Goal: Task Accomplishment & Management: Complete application form

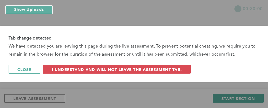
scroll to position [207, 0]
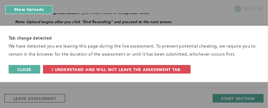
click at [31, 68] on span "Close" at bounding box center [24, 69] width 14 height 5
click at [31, 70] on span "Close" at bounding box center [24, 69] width 14 height 5
click at [33, 67] on button "Close" at bounding box center [25, 69] width 32 height 9
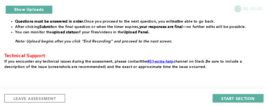
scroll to position [180, 0]
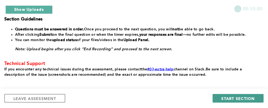
click at [229, 101] on span "START SECTION" at bounding box center [238, 98] width 33 height 5
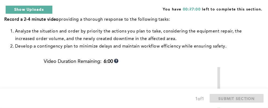
scroll to position [99, 0]
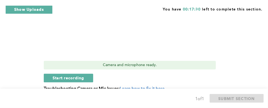
scroll to position [236, 0]
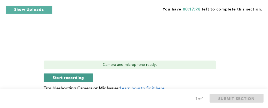
click at [71, 79] on span "Start recording" at bounding box center [69, 77] width 32 height 5
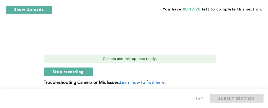
scroll to position [247, 0]
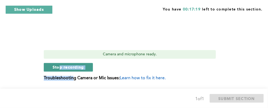
drag, startPoint x: 71, startPoint y: 79, endPoint x: 57, endPoint y: 71, distance: 16.6
click at [57, 71] on button "Stop recording" at bounding box center [68, 67] width 49 height 9
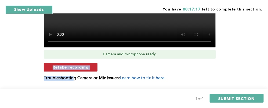
click at [93, 64] on button "Retake recording" at bounding box center [71, 67] width 54 height 9
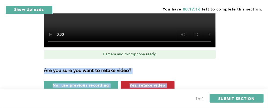
click at [146, 81] on button "Yes, retake video" at bounding box center [148, 85] width 54 height 9
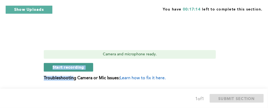
click at [88, 66] on button "Start recording" at bounding box center [68, 67] width 49 height 9
click at [89, 65] on button "Stop recording" at bounding box center [68, 67] width 49 height 9
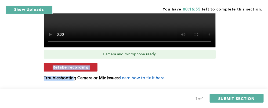
click at [94, 67] on button "Retake recording" at bounding box center [71, 67] width 54 height 9
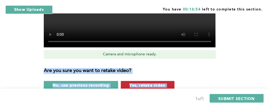
click at [170, 82] on button "Yes, retake video" at bounding box center [148, 85] width 54 height 9
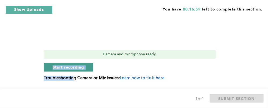
click at [89, 67] on button "Start recording" at bounding box center [68, 67] width 49 height 9
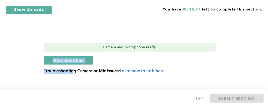
scroll to position [257, 0]
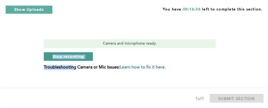
click at [88, 55] on button "Stop recording" at bounding box center [68, 56] width 49 height 9
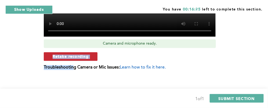
click at [93, 56] on button "Retake recording" at bounding box center [71, 56] width 54 height 9
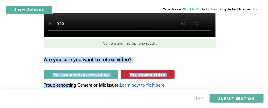
click at [169, 73] on button "Yes, retake video" at bounding box center [148, 74] width 54 height 9
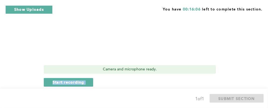
scroll to position [230, 0]
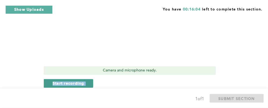
click at [91, 82] on button "Start recording" at bounding box center [68, 83] width 49 height 9
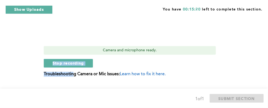
scroll to position [252, 0]
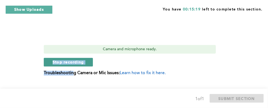
click at [91, 62] on button "Stop recording" at bounding box center [68, 62] width 49 height 9
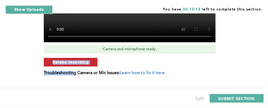
click at [93, 61] on button "Retake recording" at bounding box center [71, 62] width 54 height 9
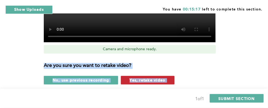
click at [169, 77] on button "Yes, retake video" at bounding box center [148, 80] width 54 height 9
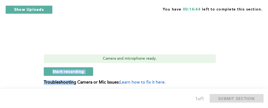
scroll to position [241, 0]
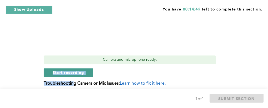
click at [87, 71] on button "Start recording" at bounding box center [68, 72] width 49 height 9
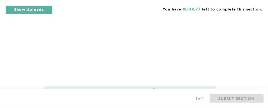
scroll to position [230, 0]
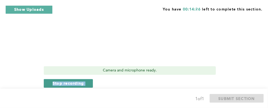
click at [89, 83] on button "Stop recording" at bounding box center [68, 83] width 49 height 9
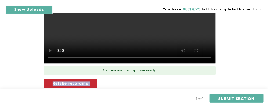
click at [92, 83] on button "Retake recording" at bounding box center [71, 83] width 54 height 9
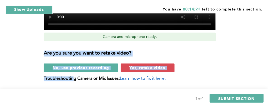
scroll to position [273, 0]
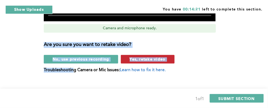
click at [173, 59] on button "Yes, retake video" at bounding box center [148, 59] width 54 height 9
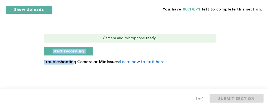
scroll to position [262, 0]
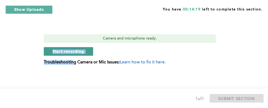
click at [91, 51] on button "Start recording" at bounding box center [68, 51] width 49 height 9
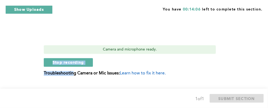
scroll to position [252, 0]
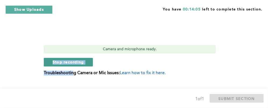
click at [90, 62] on button "Stop recording" at bounding box center [68, 62] width 49 height 9
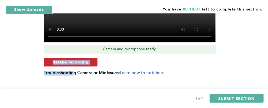
click at [93, 61] on button "Retake recording" at bounding box center [71, 62] width 54 height 9
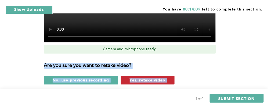
click at [169, 78] on button "Yes, retake video" at bounding box center [148, 80] width 54 height 9
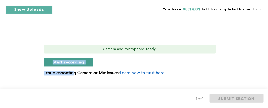
click at [91, 60] on button "Start recording" at bounding box center [68, 62] width 49 height 9
click at [88, 61] on button "Stop recording" at bounding box center [68, 62] width 49 height 9
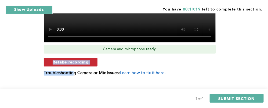
click at [94, 62] on button "Retake recording" at bounding box center [71, 62] width 54 height 9
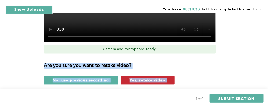
click at [171, 80] on button "Yes, retake video" at bounding box center [148, 80] width 54 height 9
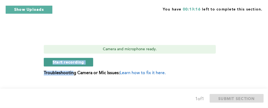
click at [89, 60] on button "Start recording" at bounding box center [68, 62] width 49 height 9
click at [89, 61] on button "Stop recording" at bounding box center [68, 62] width 49 height 9
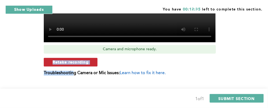
click at [92, 60] on button "Retake recording" at bounding box center [71, 62] width 54 height 9
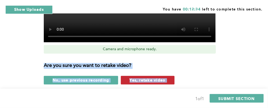
click at [167, 77] on button "Yes, retake video" at bounding box center [148, 80] width 54 height 9
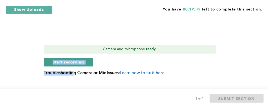
click at [88, 60] on button "Start recording" at bounding box center [68, 62] width 49 height 9
click at [88, 60] on button "Stop recording" at bounding box center [68, 62] width 49 height 9
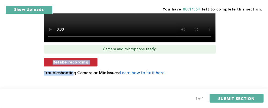
click at [92, 60] on button "Retake recording" at bounding box center [71, 62] width 54 height 9
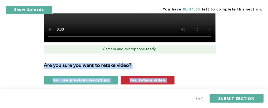
click at [172, 79] on button "Yes, retake video" at bounding box center [148, 80] width 54 height 9
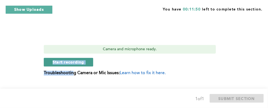
click at [90, 60] on button "Start recording" at bounding box center [68, 62] width 49 height 9
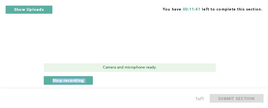
scroll to position [241, 0]
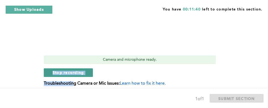
click at [89, 72] on button "Stop recording" at bounding box center [68, 72] width 49 height 9
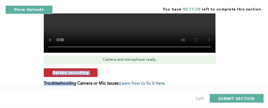
click at [91, 73] on button "Retake recording" at bounding box center [71, 72] width 54 height 9
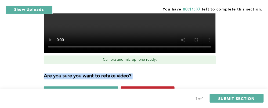
click at [137, 88] on span "Yes, retake video" at bounding box center [148, 90] width 36 height 5
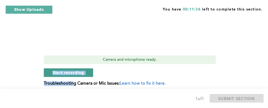
click at [87, 73] on button "Start recording" at bounding box center [68, 72] width 49 height 9
click at [49, 73] on button "Stop recording" at bounding box center [68, 72] width 49 height 9
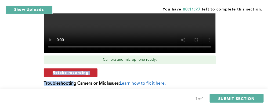
click at [90, 72] on button "Retake recording" at bounding box center [71, 72] width 54 height 9
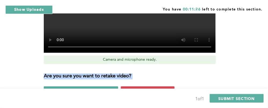
click at [147, 86] on div "Are you sure you want to retake video? No, use previous recording Yes, retake v…" at bounding box center [133, 81] width 178 height 27
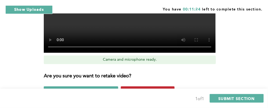
click at [135, 88] on button "Yes, retake video" at bounding box center [148, 90] width 54 height 9
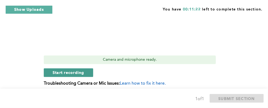
click at [90, 70] on button "Start recording" at bounding box center [68, 72] width 49 height 9
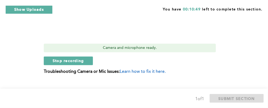
scroll to position [262, 0]
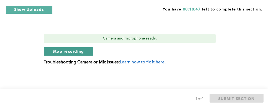
click at [60, 50] on span "Stop recording" at bounding box center [68, 51] width 31 height 5
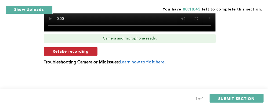
click at [91, 52] on button "Retake recording" at bounding box center [71, 51] width 54 height 9
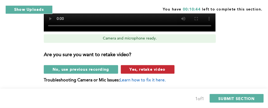
click at [169, 67] on button "Yes, retake video" at bounding box center [148, 69] width 54 height 9
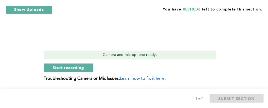
scroll to position [241, 0]
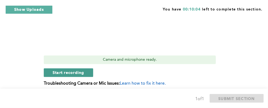
click at [74, 75] on span "Start recording" at bounding box center [69, 72] width 32 height 5
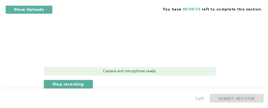
scroll to position [230, 0]
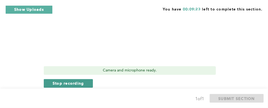
click at [84, 82] on span "Stop recording" at bounding box center [68, 83] width 31 height 5
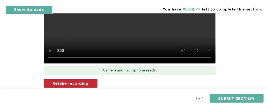
click at [84, 82] on span "Retake recording" at bounding box center [71, 83] width 36 height 5
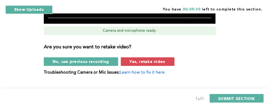
scroll to position [273, 0]
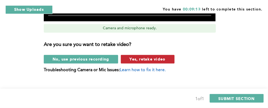
click at [142, 59] on span "Yes, retake video" at bounding box center [148, 58] width 36 height 5
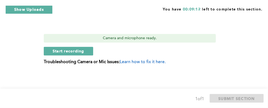
scroll to position [262, 0]
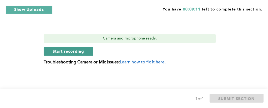
click at [84, 51] on button "Start recording" at bounding box center [68, 51] width 49 height 9
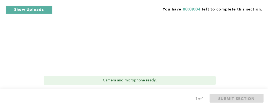
scroll to position [230, 0]
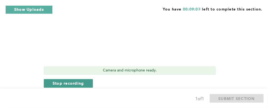
click at [77, 83] on span "Stop recording" at bounding box center [68, 83] width 31 height 5
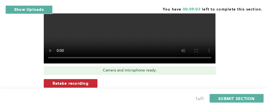
click at [86, 82] on span "Retake recording" at bounding box center [71, 83] width 36 height 5
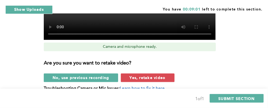
scroll to position [262, 0]
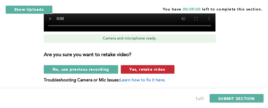
click at [145, 68] on span "Yes, retake video" at bounding box center [148, 69] width 36 height 5
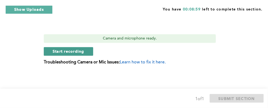
click at [80, 53] on span "Start recording" at bounding box center [69, 51] width 32 height 5
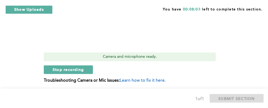
scroll to position [252, 0]
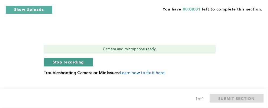
click at [87, 63] on button "Stop recording" at bounding box center [68, 62] width 49 height 9
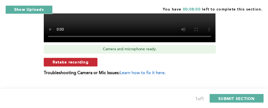
click at [90, 62] on button "Retake recording" at bounding box center [71, 62] width 54 height 9
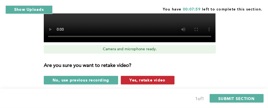
click at [152, 79] on span "Yes, retake video" at bounding box center [148, 80] width 36 height 5
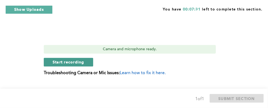
click at [65, 61] on span "Start recording" at bounding box center [69, 62] width 32 height 5
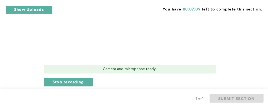
scroll to position [241, 0]
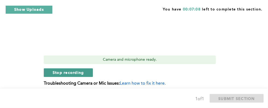
click at [65, 72] on span "Stop recording" at bounding box center [68, 72] width 31 height 5
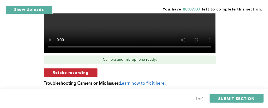
click at [90, 72] on button "Retake recording" at bounding box center [71, 72] width 54 height 9
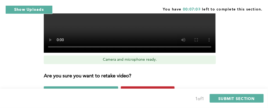
click at [172, 87] on button "Yes, retake video" at bounding box center [148, 90] width 54 height 9
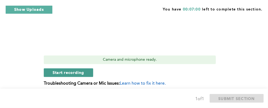
click at [69, 71] on span "Start recording" at bounding box center [69, 72] width 32 height 5
click at [78, 70] on span "Stop recording" at bounding box center [68, 72] width 31 height 5
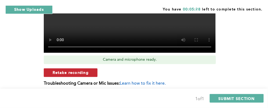
click at [64, 69] on button "Retake recording" at bounding box center [71, 72] width 54 height 9
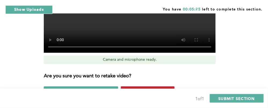
click at [163, 87] on button "Yes, retake video" at bounding box center [148, 90] width 54 height 9
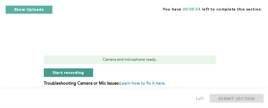
click at [62, 69] on button "Start recording" at bounding box center [68, 72] width 49 height 9
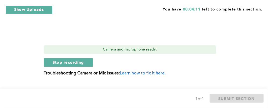
scroll to position [252, 0]
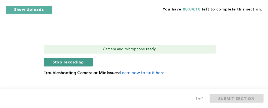
click at [60, 63] on span "Stop recording" at bounding box center [68, 62] width 31 height 5
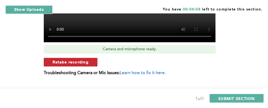
click at [65, 63] on span "Retake recording" at bounding box center [71, 62] width 36 height 5
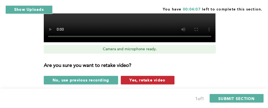
click at [164, 81] on span "Yes, retake video" at bounding box center [148, 80] width 36 height 5
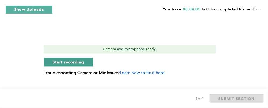
click at [67, 60] on span "Start recording" at bounding box center [69, 62] width 32 height 5
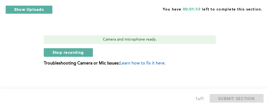
scroll to position [262, 0]
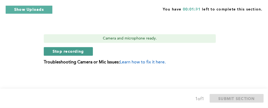
click at [74, 52] on span "Stop recording" at bounding box center [68, 51] width 31 height 5
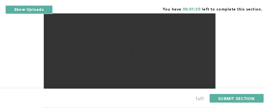
scroll to position [146, 0]
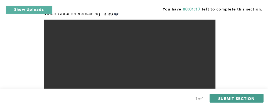
click at [243, 98] on span "SUBMIT SECTION" at bounding box center [237, 98] width 37 height 5
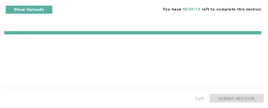
scroll to position [0, 0]
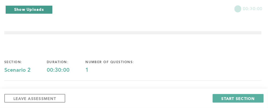
click at [42, 10] on button "Show Uploads" at bounding box center [28, 9] width 47 height 9
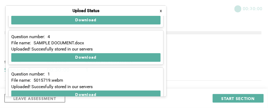
scroll to position [31, 0]
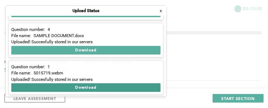
click at [80, 85] on button "Download" at bounding box center [85, 87] width 149 height 9
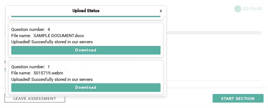
click at [161, 11] on button "x" at bounding box center [160, 10] width 5 height 5
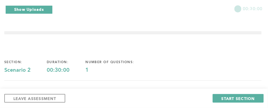
scroll to position [1, 0]
